Goal: Navigation & Orientation: Go to known website

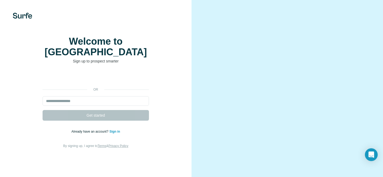
click at [113, 133] on link "Sign in" at bounding box center [114, 132] width 11 height 4
